Goal: Use online tool/utility: Utilize a website feature to perform a specific function

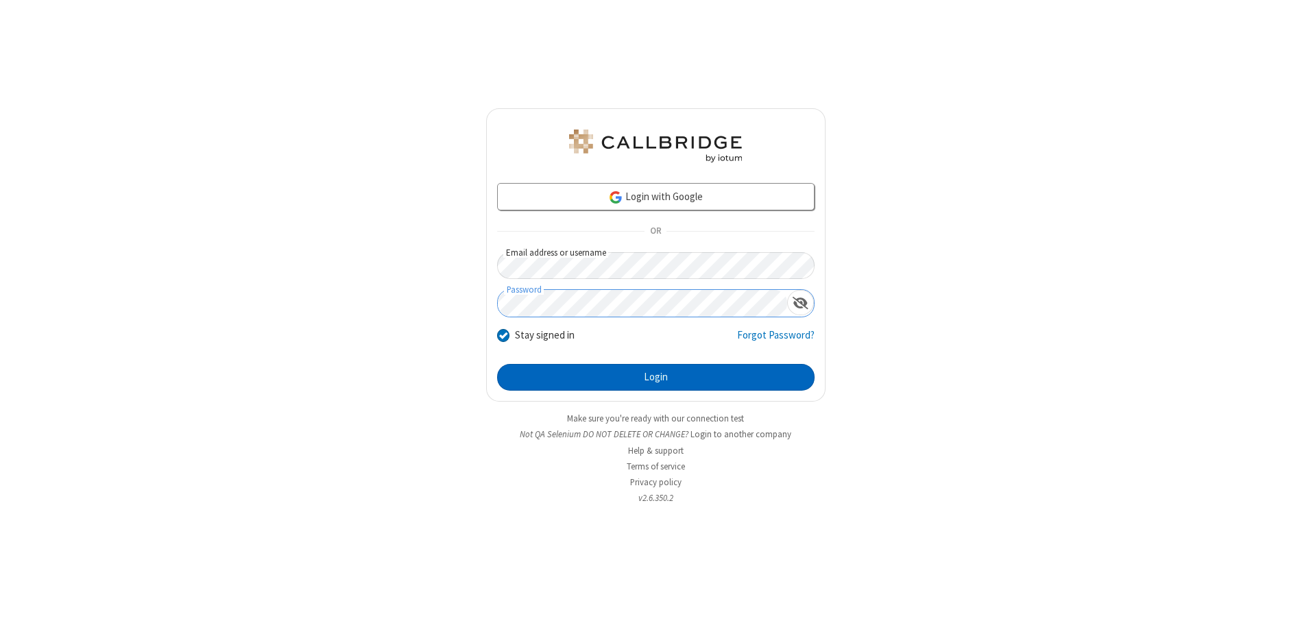
click at [656, 377] on button "Login" at bounding box center [656, 377] width 318 height 27
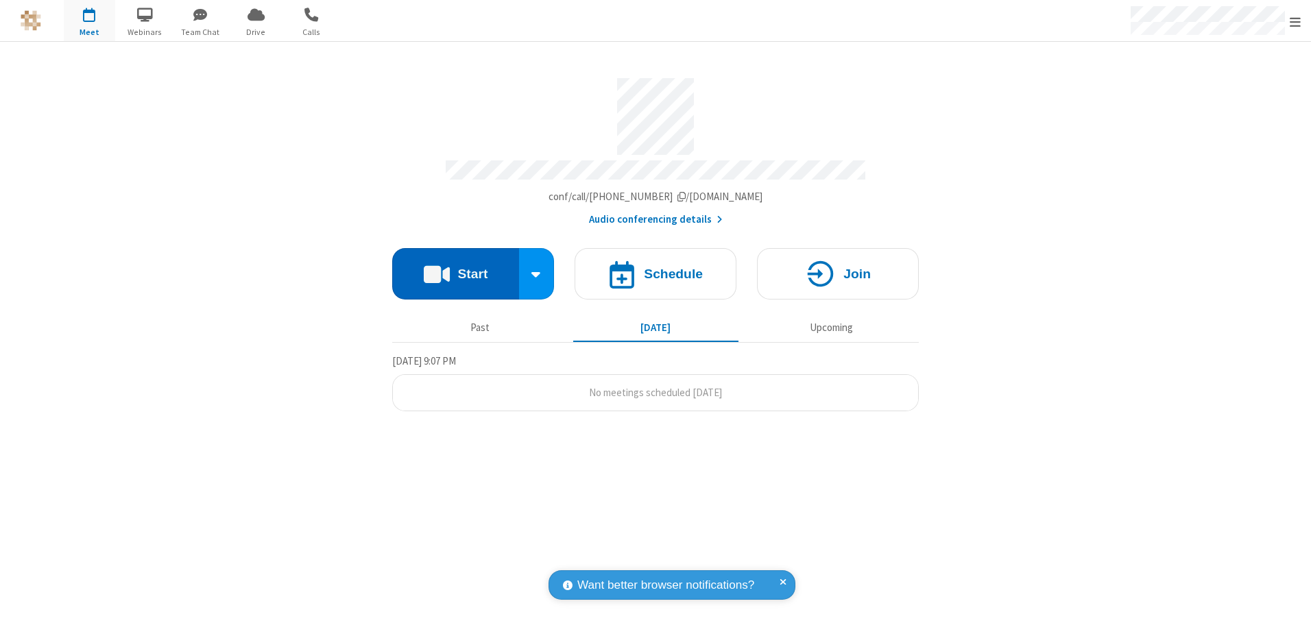
click at [455, 269] on button "Start" at bounding box center [455, 273] width 127 height 51
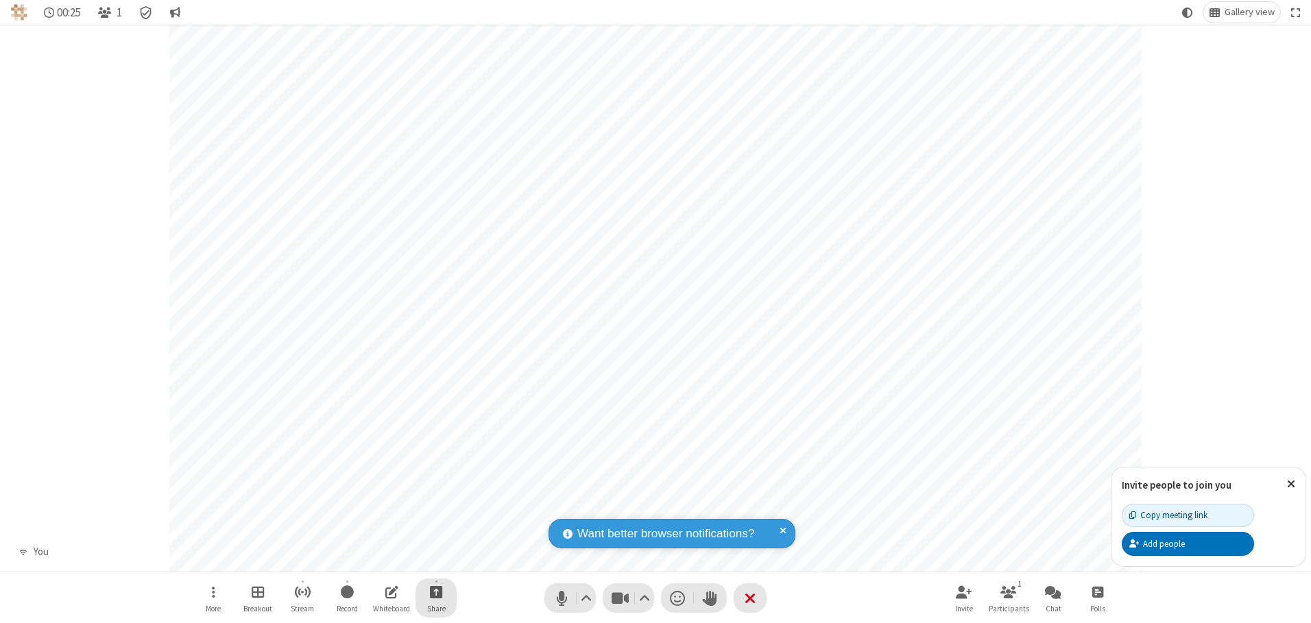
click at [436, 592] on span "Start sharing" at bounding box center [436, 592] width 13 height 17
click at [381, 559] on span "Share my screen" at bounding box center [381, 560] width 16 height 12
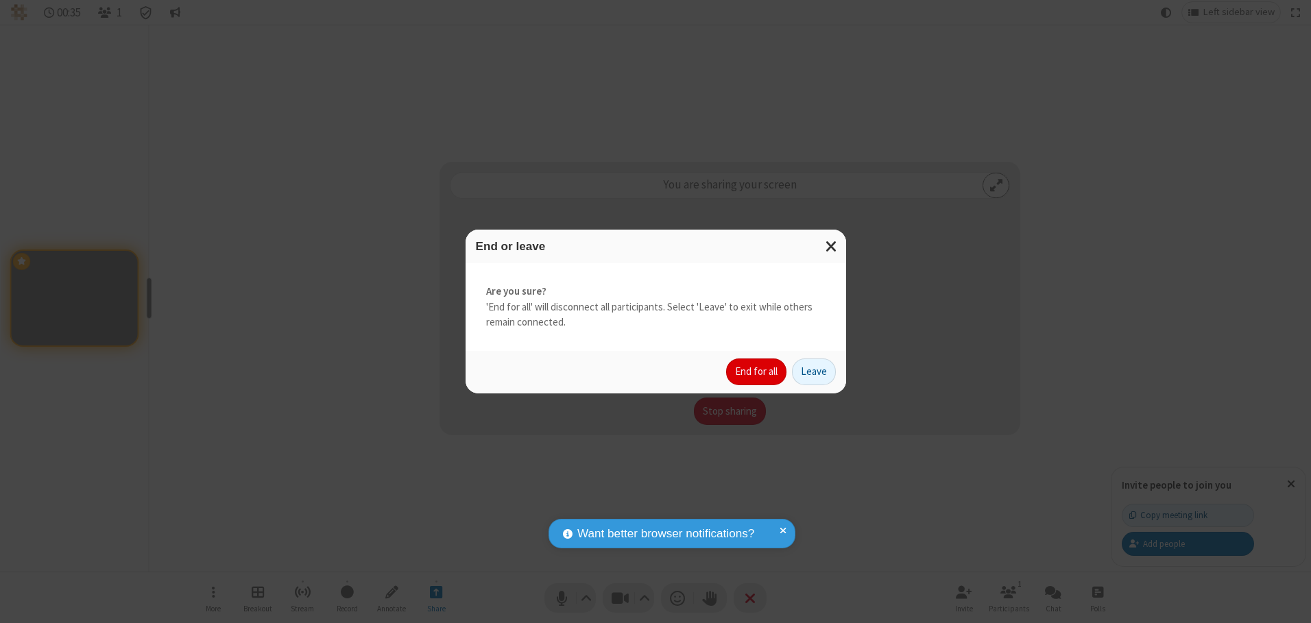
click at [757, 372] on button "End for all" at bounding box center [756, 372] width 60 height 27
